Goal: Check status: Check status

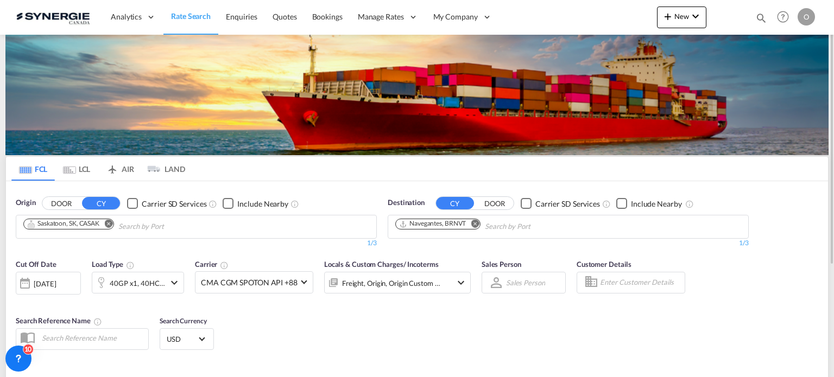
click at [761, 23] on md-icon "icon-magnify" at bounding box center [761, 18] width 12 height 12
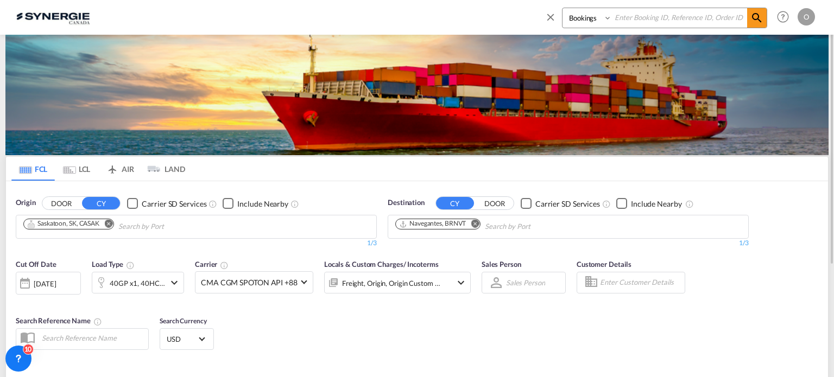
click at [590, 26] on select "Bookings Quotes Enquiries" at bounding box center [588, 18] width 52 height 20
select select "Quotes"
click at [562, 8] on select "Bookings Quotes Enquiries" at bounding box center [588, 18] width 52 height 20
click at [649, 27] on input at bounding box center [679, 17] width 135 height 19
paste input "SYC000013650"
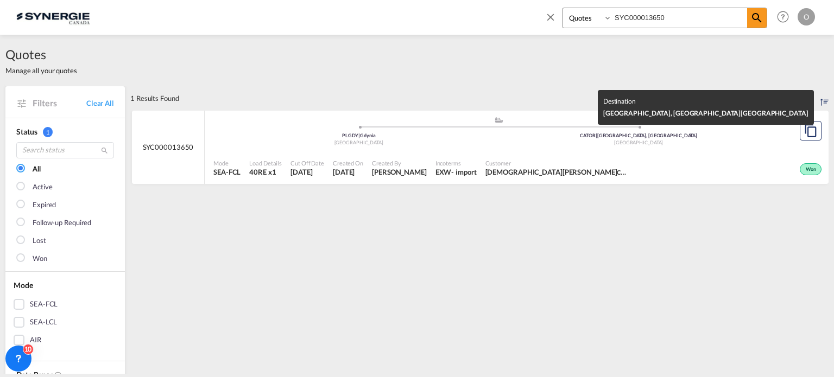
click at [583, 143] on div "Canada" at bounding box center [639, 143] width 280 height 7
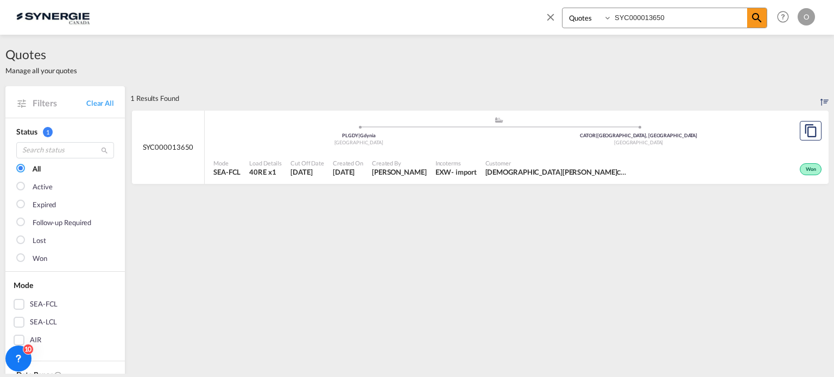
click at [688, 20] on input "SYC000013650" at bounding box center [679, 17] width 135 height 19
drag, startPoint x: 702, startPoint y: 15, endPoint x: 469, endPoint y: 11, distance: 233.5
click at [469, 11] on div "Bookings Quotes Enquiries SYC000013650 Help Resources Product Release O My Prof…" at bounding box center [416, 17] width 801 height 34
paste input "354"
type input "SYC000013354"
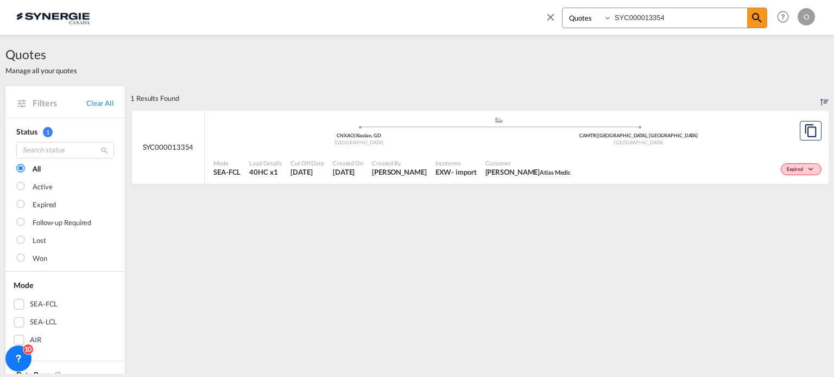
click at [504, 141] on div "Canada" at bounding box center [639, 143] width 280 height 7
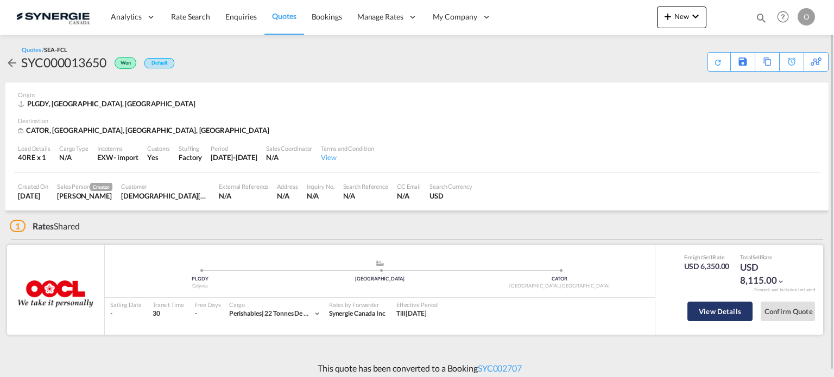
click at [711, 317] on button "View Details" at bounding box center [719, 312] width 65 height 20
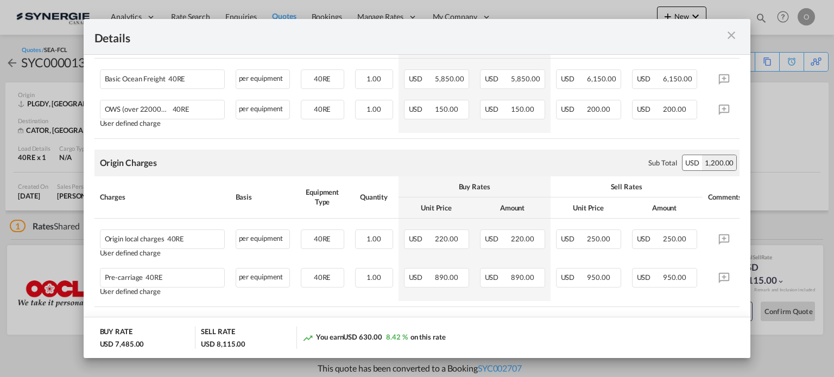
scroll to position [271, 0]
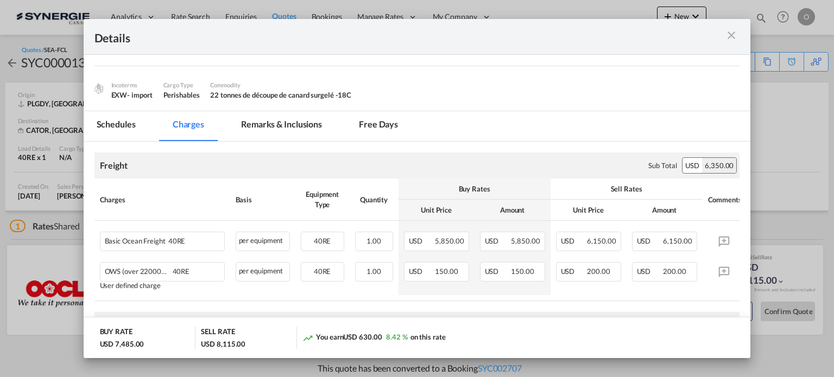
click at [279, 124] on md-tab-item "Remarks & Inclusions" at bounding box center [281, 126] width 107 height 30
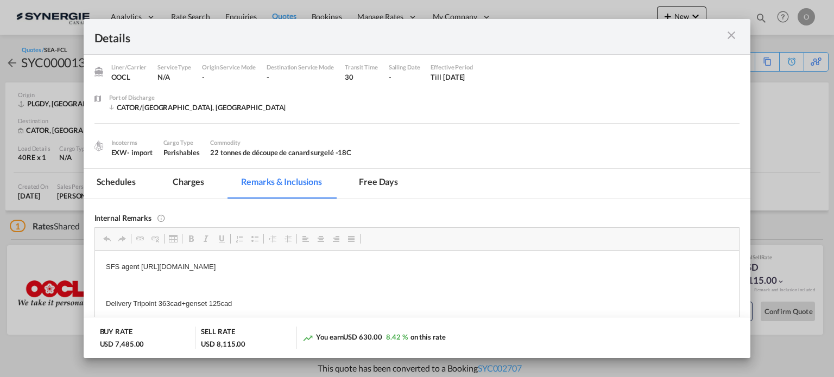
scroll to position [91, 0]
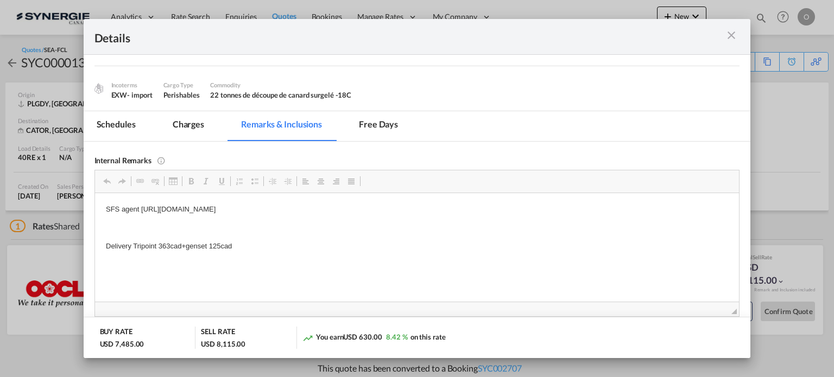
click at [733, 36] on md-icon "icon-close m-3 fg-AAA8AD cursor" at bounding box center [731, 35] width 13 height 13
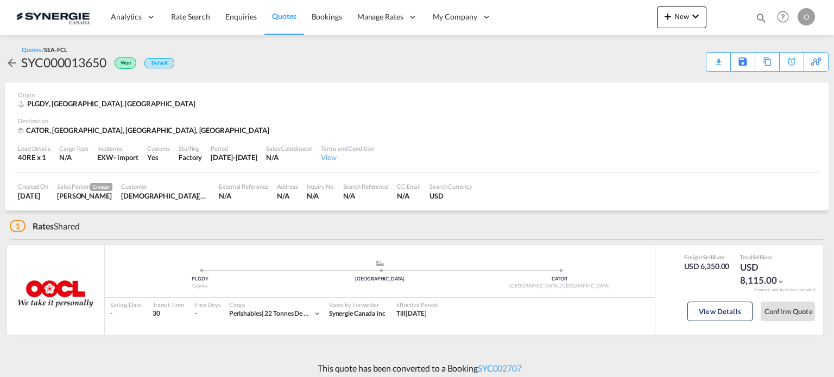
scroll to position [48, 0]
click at [762, 18] on md-icon "icon-magnify" at bounding box center [761, 18] width 12 height 12
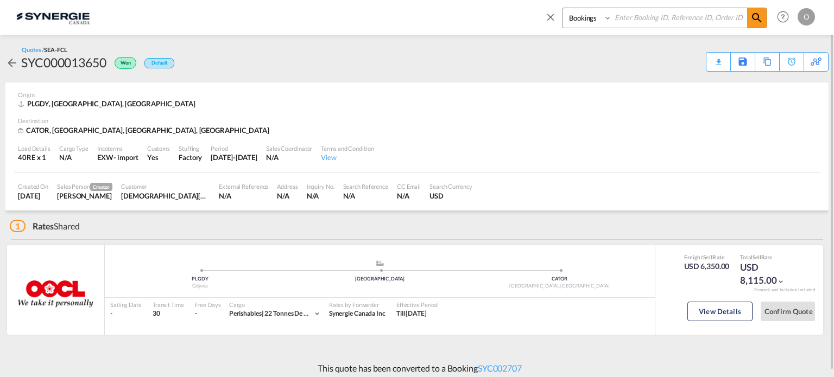
click at [594, 21] on select "Bookings Quotes Enquiries" at bounding box center [588, 18] width 52 height 20
select select "Quotes"
click at [562, 8] on select "Bookings Quotes Enquiries" at bounding box center [588, 18] width 52 height 20
click at [654, 19] on input at bounding box center [679, 17] width 135 height 19
paste input "SYC000013396"
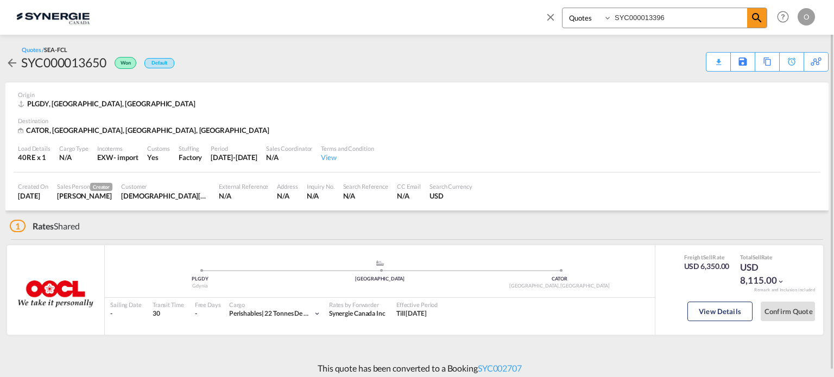
type input "SYC000013396"
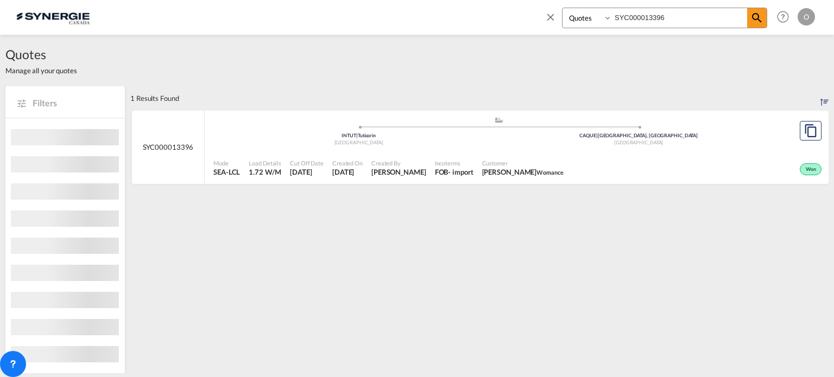
click at [397, 186] on md-content "SYC000013396 .a{fill:#aaa8ad;} .a{fill:#aaa8ad;} INTUT | Tuticorin India CAQUE …" at bounding box center [479, 152] width 698 height 82
click at [403, 175] on span "Karen Mercier" at bounding box center [398, 172] width 55 height 10
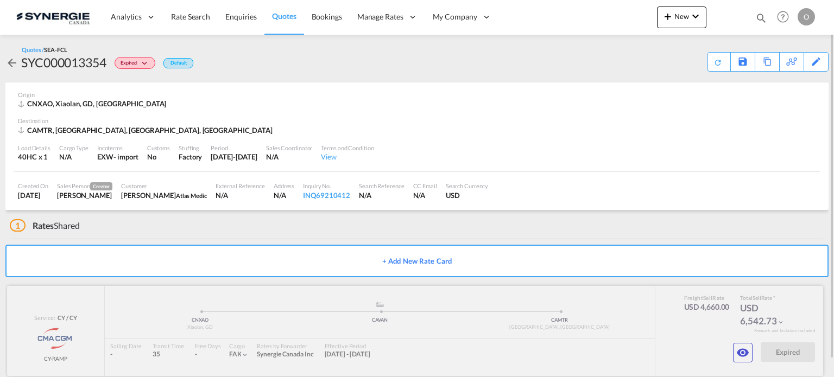
scroll to position [17, 0]
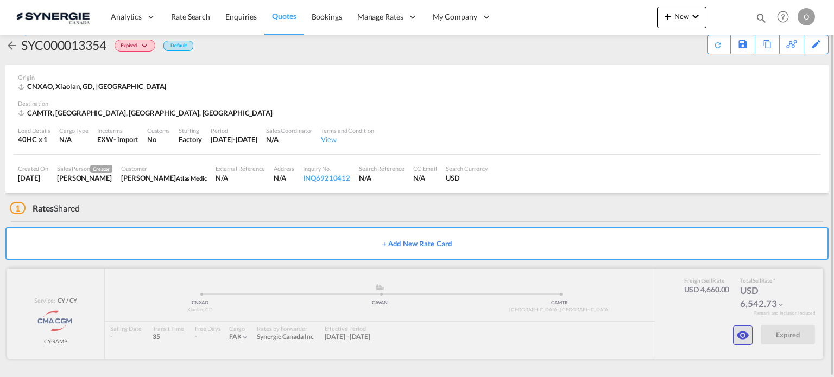
click at [744, 338] on md-icon "icon-eye" at bounding box center [742, 335] width 13 height 13
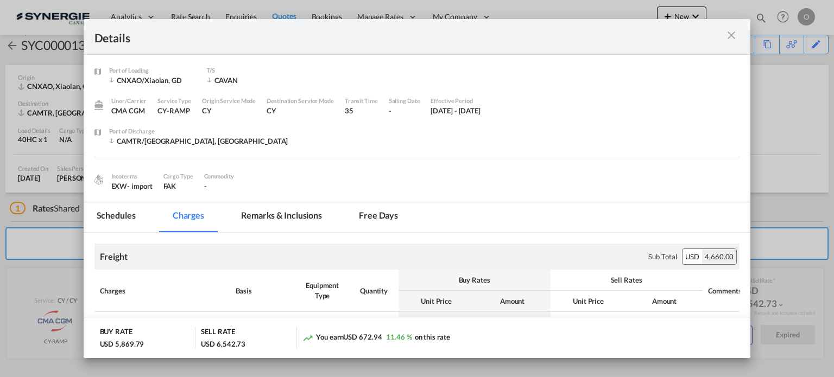
scroll to position [163, 0]
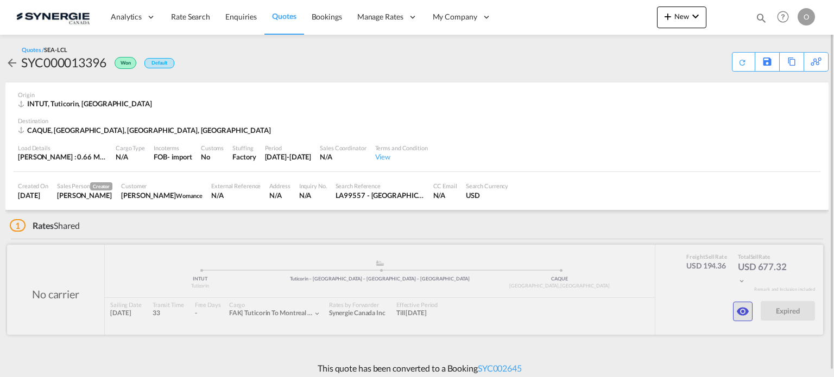
click at [750, 309] on button "button" at bounding box center [743, 312] width 20 height 20
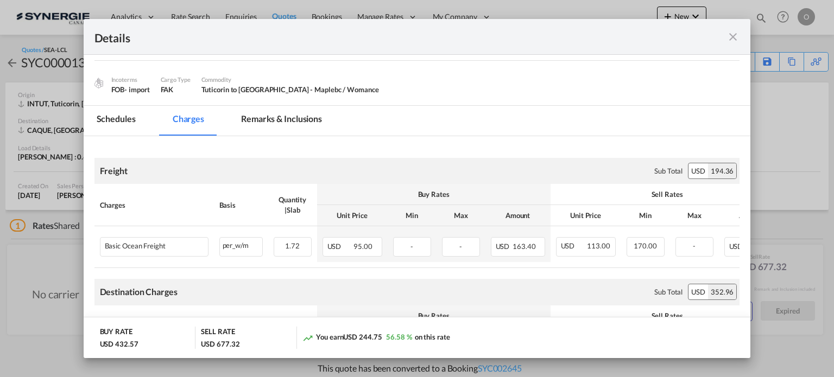
scroll to position [109, 0]
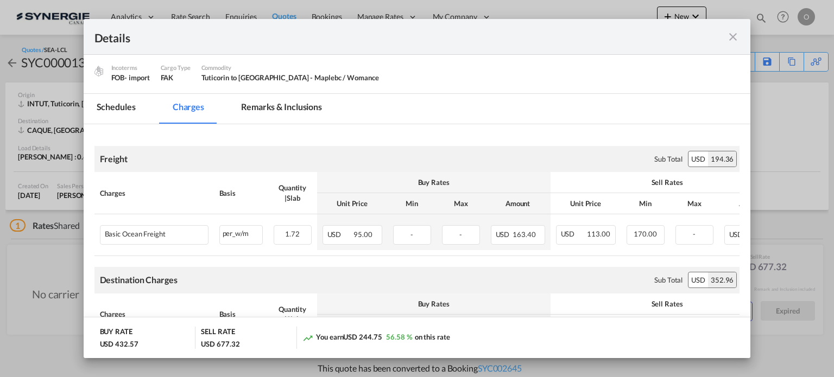
click at [298, 113] on md-tab-item "Remarks & Inclusions" at bounding box center [281, 109] width 107 height 30
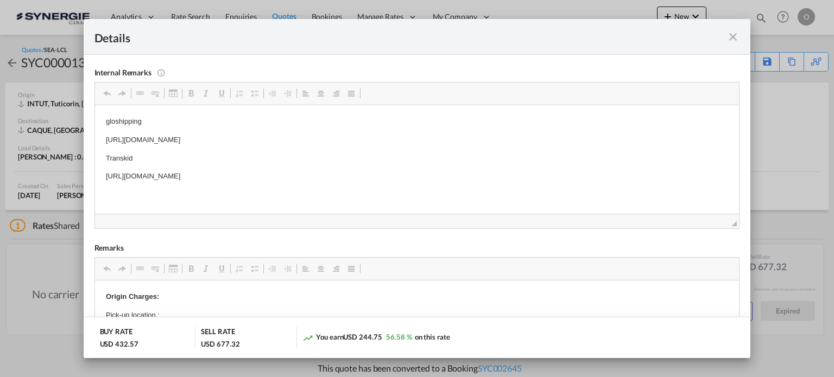
scroll to position [163, 0]
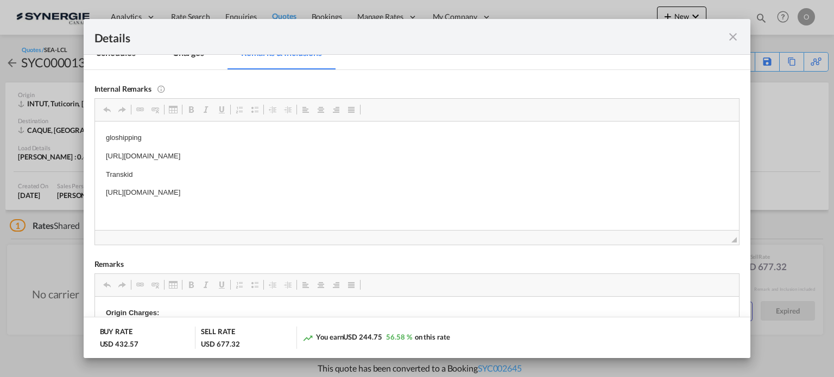
click at [317, 151] on p "https://app.frontapp.com/open/msg_1ghaywgf?key=fRZgkUjpnDfSS9-1m1INY-WEM8ZQW0Cn" at bounding box center [416, 155] width 623 height 11
drag, startPoint x: 317, startPoint y: 151, endPoint x: 412, endPoint y: 272, distance: 153.9
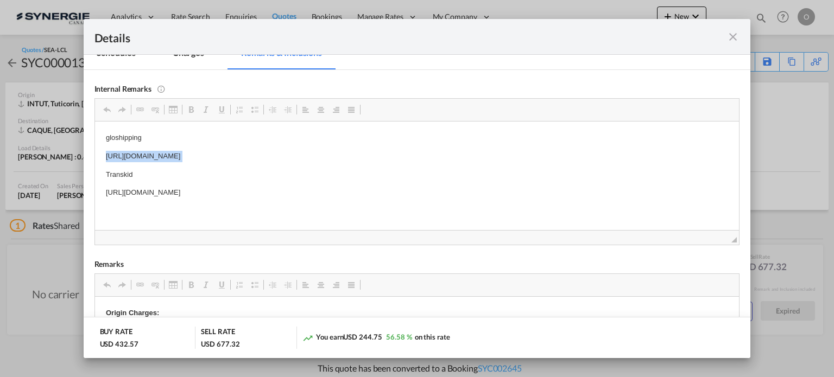
click at [317, 151] on p "https://app.frontapp.com/open/msg_1ghaywgf?key=fRZgkUjpnDfSS9-1m1INY-WEM8ZQW0Cn" at bounding box center [416, 155] width 623 height 11
click at [314, 154] on p "https://app.frontapp.com/open/msg_1ghaywgf?key=fRZgkUjpnDfSS9-1m1INY-WEM8ZQW0Cn" at bounding box center [416, 155] width 623 height 11
drag, startPoint x: 250, startPoint y: 153, endPoint x: 204, endPoint y: 154, distance: 46.2
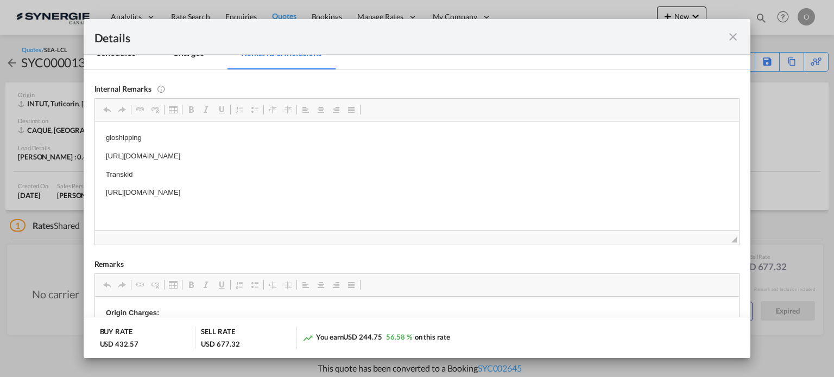
click at [204, 154] on p "https://app.frontapp.com/open/msg_1ghaywgf?key=fRZgkUjpnDfSS9-1m1INY-WEM8ZQW0Cn" at bounding box center [416, 155] width 623 height 11
click at [226, 162] on span "Copy" at bounding box center [235, 162] width 34 height 16
copy p "msg_1ghaywgf"
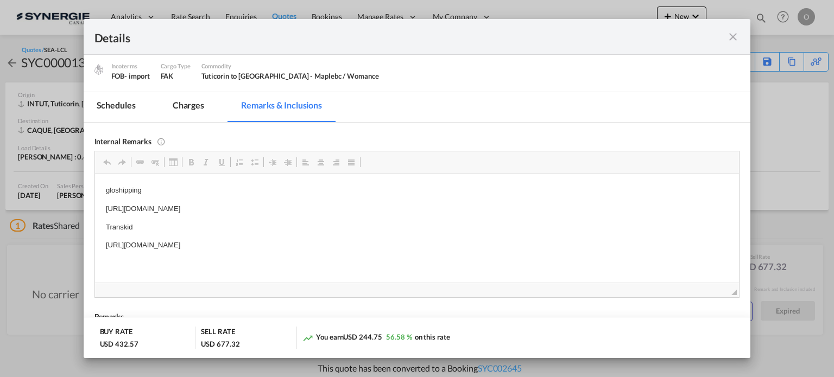
scroll to position [54, 0]
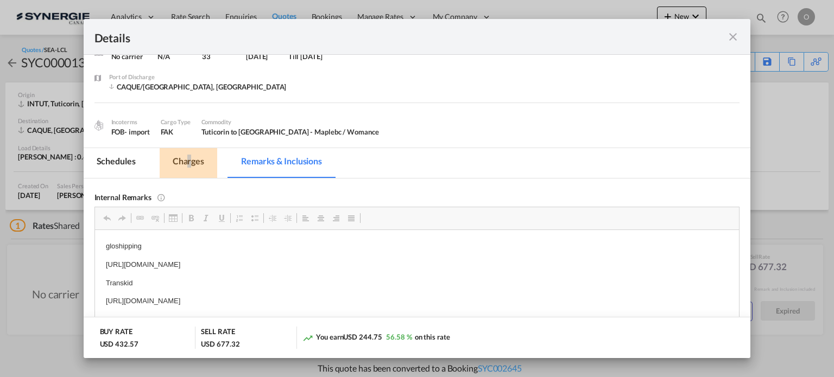
click at [189, 158] on md-tab-item "Charges" at bounding box center [189, 163] width 58 height 30
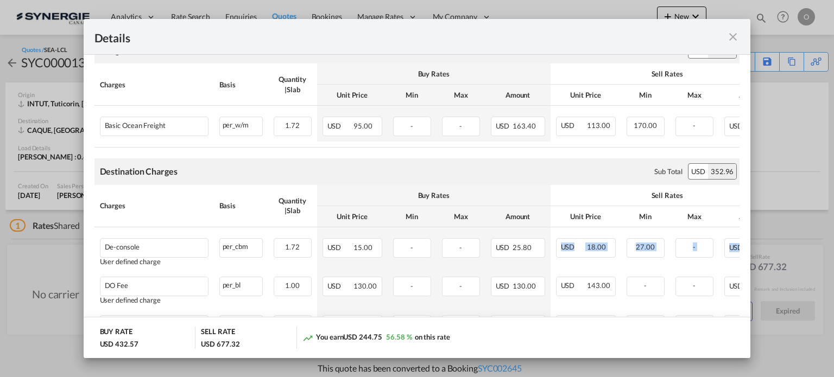
scroll to position [0, 96]
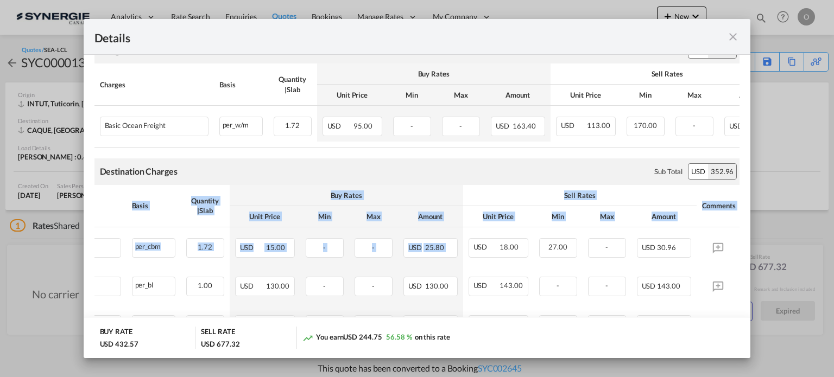
drag, startPoint x: 559, startPoint y: 231, endPoint x: 782, endPoint y: 246, distance: 223.1
click at [782, 246] on div "Details Port of Loading INTUT/Tuticorin T/S Tuticorin – Colombo – Halifax – Mon…" at bounding box center [417, 188] width 834 height 377
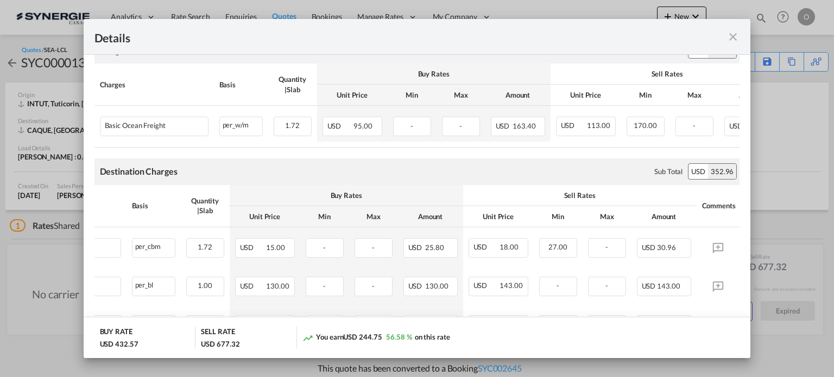
click at [725, 210] on th "Comments" at bounding box center [718, 206] width 43 height 42
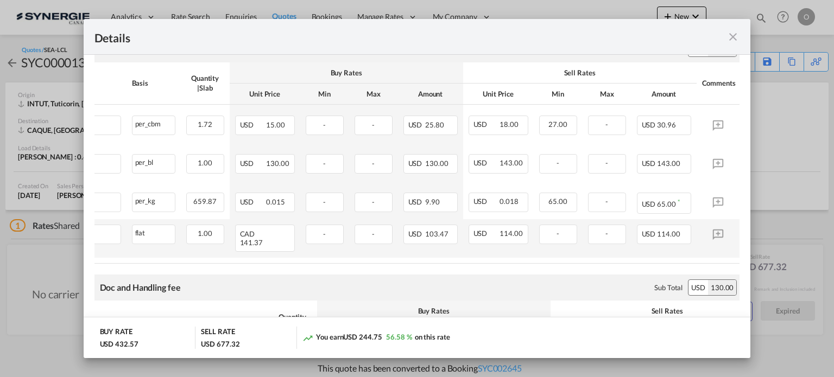
scroll to position [434, 0]
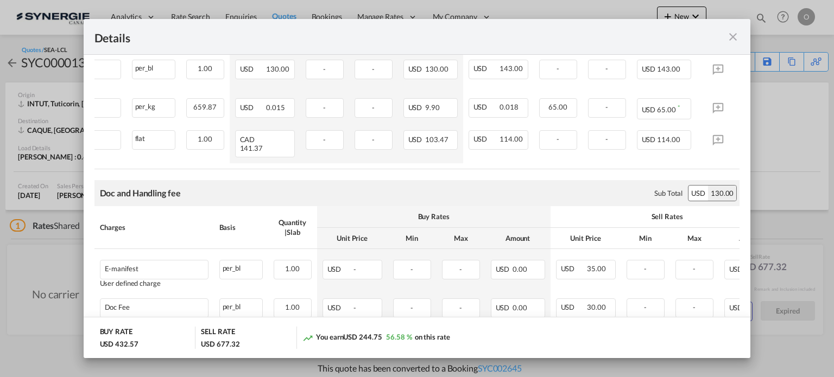
click at [736, 40] on md-icon "icon-close fg-AAA8AD m-0 cursor" at bounding box center [732, 36] width 13 height 13
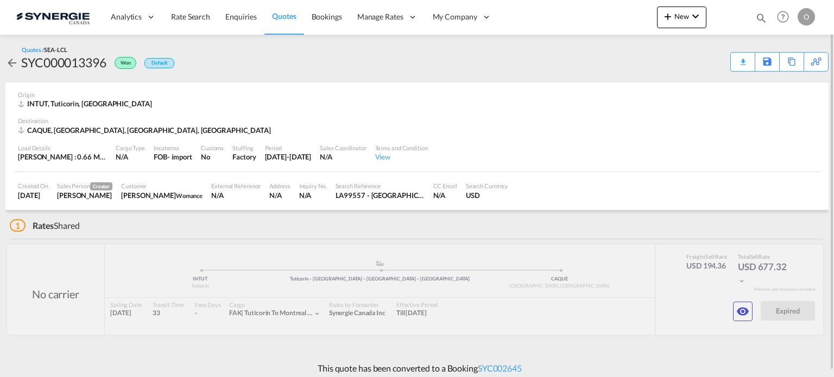
click at [761, 21] on md-icon "icon-magnify" at bounding box center [761, 18] width 12 height 12
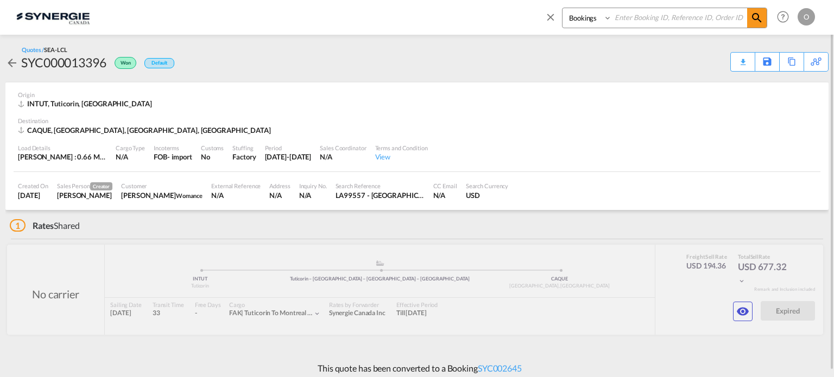
click at [599, 20] on select "Bookings Quotes Enquiries" at bounding box center [588, 18] width 52 height 20
select select "Quotes"
click at [562, 8] on select "Bookings Quotes Enquiries" at bounding box center [588, 18] width 52 height 20
drag, startPoint x: 643, startPoint y: 17, endPoint x: 652, endPoint y: 19, distance: 9.0
click at [645, 17] on input at bounding box center [679, 17] width 135 height 19
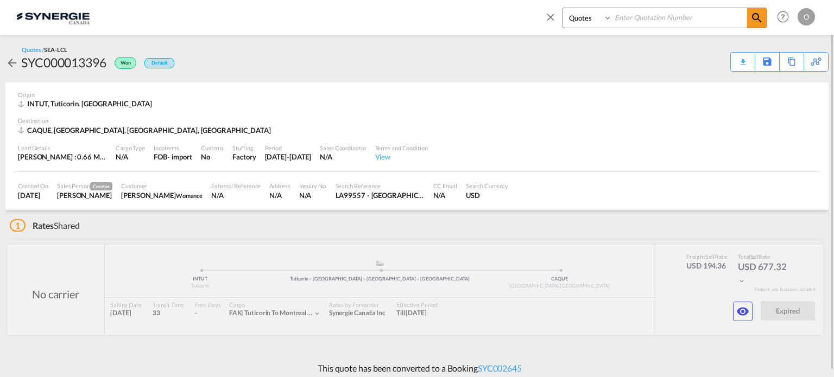
paste input "SYC000013591"
type input "SYC000013591"
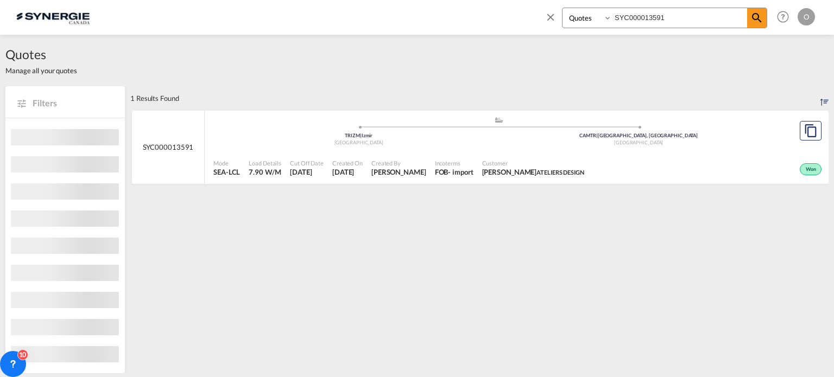
click at [552, 169] on span "ATELIERS DESIGN" at bounding box center [560, 172] width 48 height 7
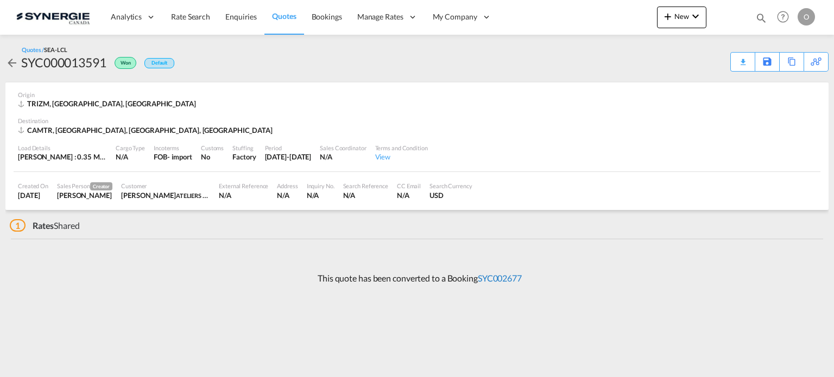
click at [499, 277] on link "SYC002677" at bounding box center [500, 278] width 44 height 10
